Goal: Information Seeking & Learning: Learn about a topic

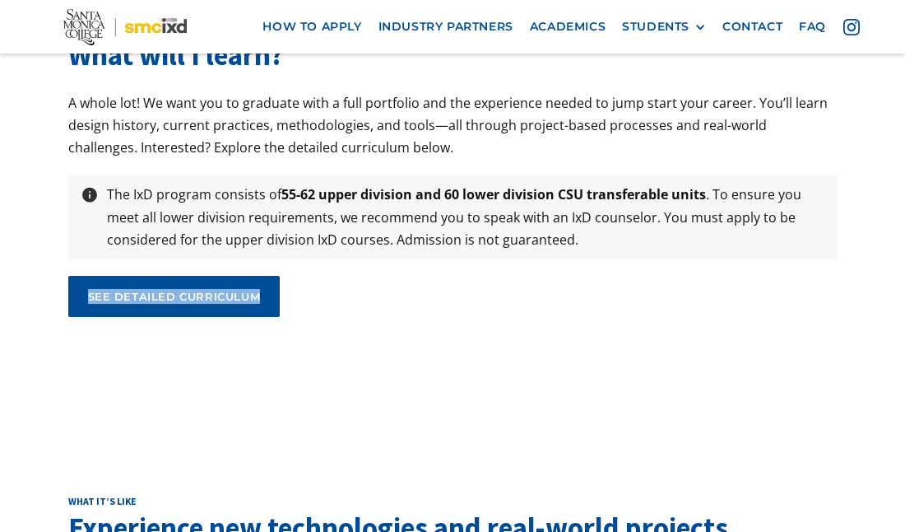
scroll to position [6078, 0]
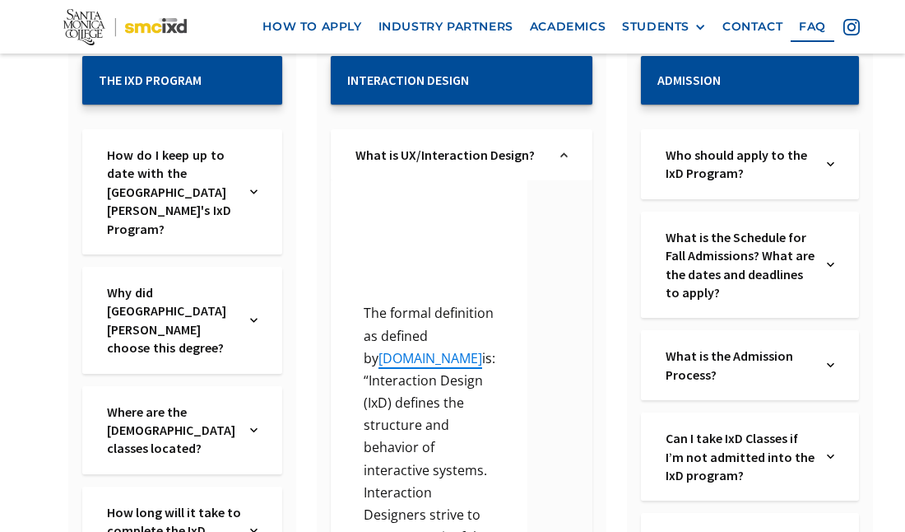
scroll to position [348, 0]
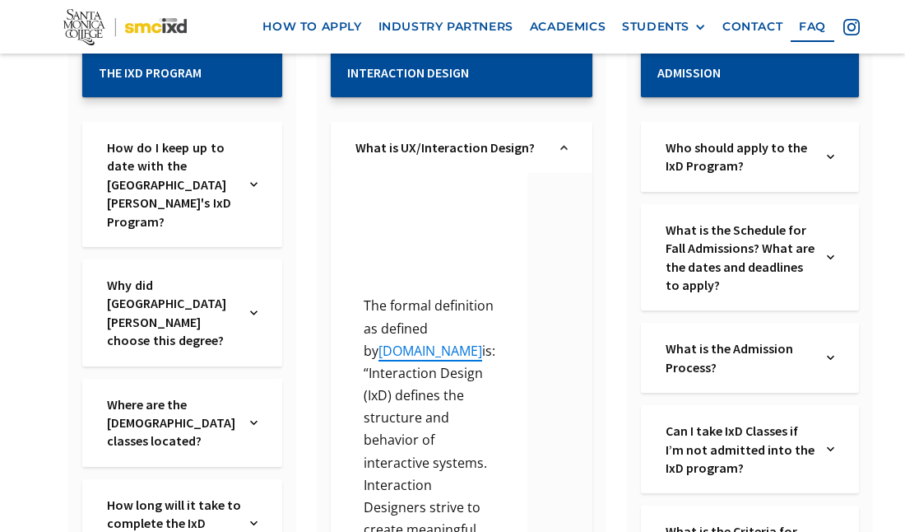
click at [282, 259] on div "Why did Santa Monica College choose this degree? Text Link" at bounding box center [182, 312] width 200 height 107
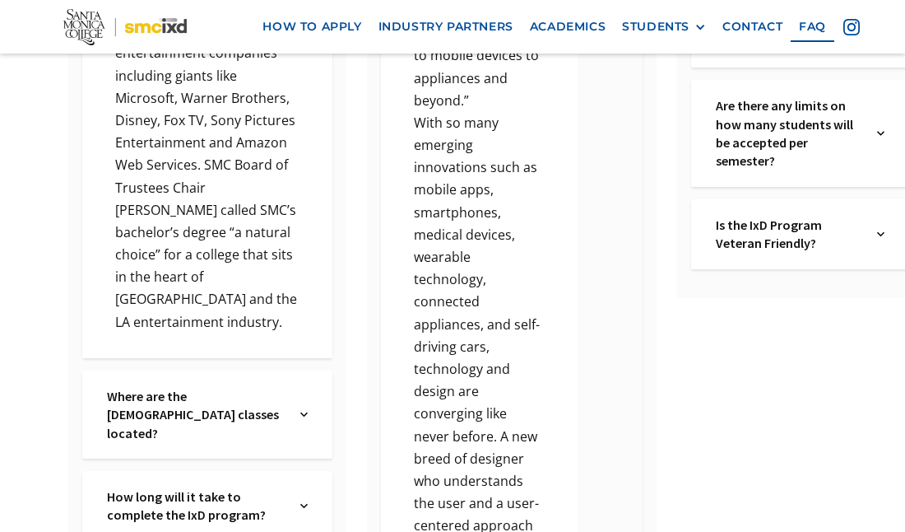
scroll to position [996, 0]
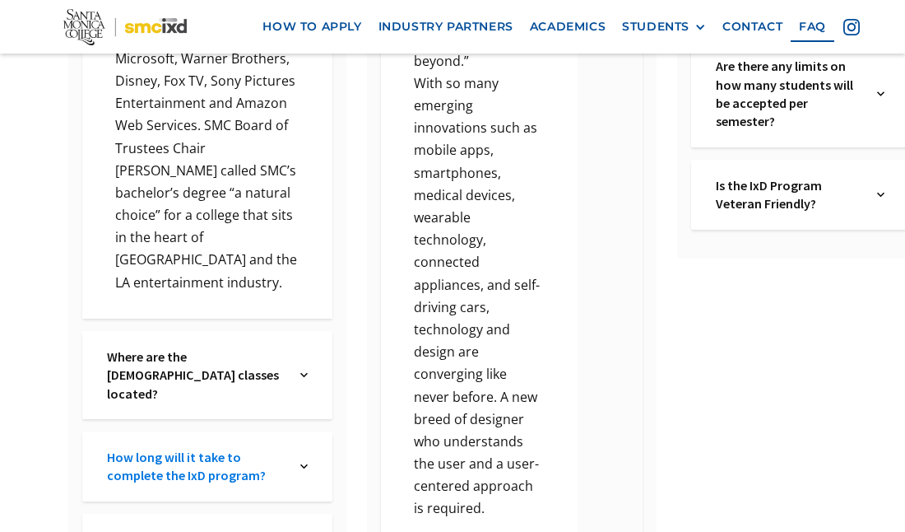
click at [180, 448] on link "How long will it take to complete the IxD program?" at bounding box center [197, 466] width 181 height 37
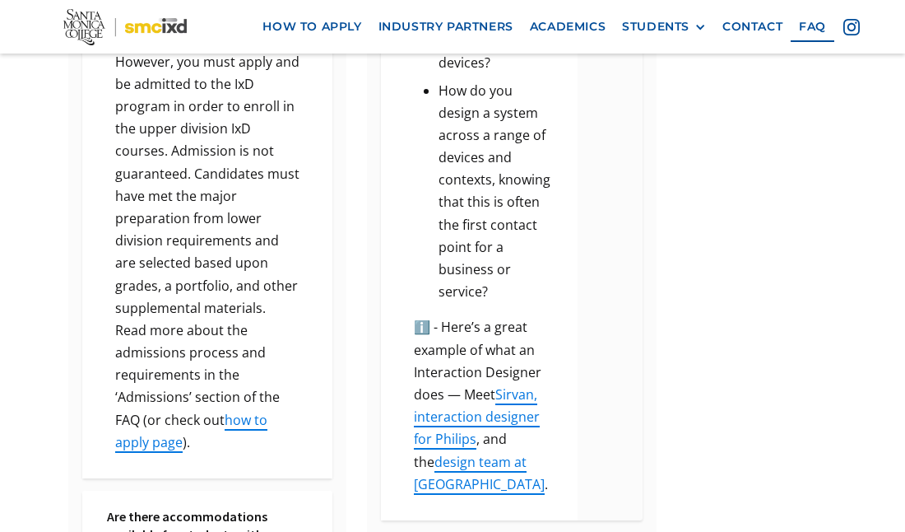
scroll to position [1698, 0]
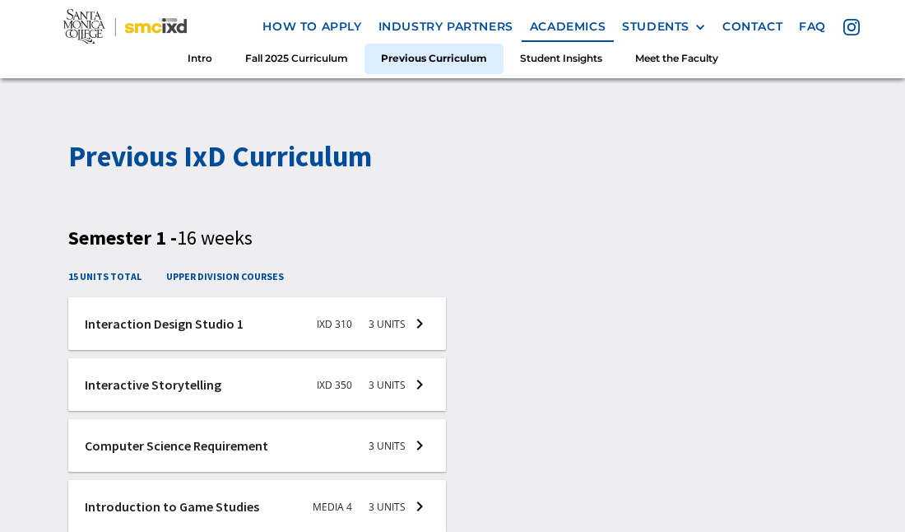
scroll to position [2644, 0]
